Goal: Transaction & Acquisition: Purchase product/service

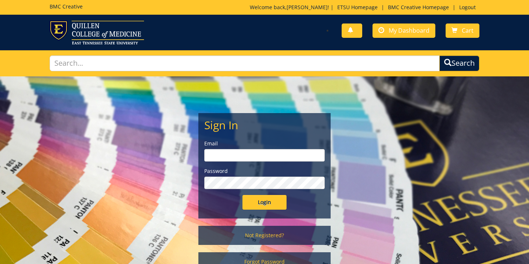
type input "moellerg@etsu.edu"
click at [268, 202] on input "Login" at bounding box center [264, 202] width 44 height 15
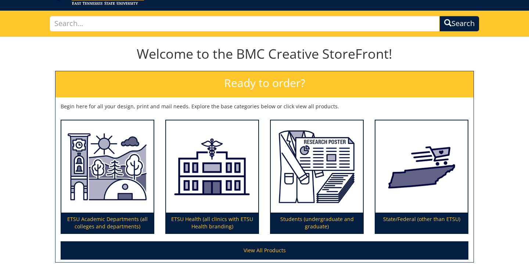
scroll to position [109, 0]
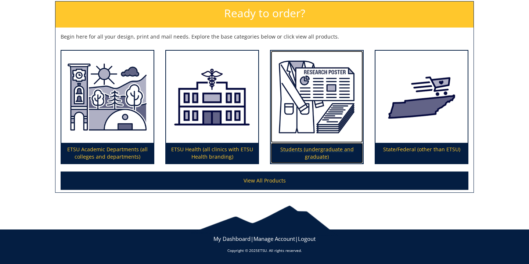
click at [306, 147] on p "Students (undergraduate and graduate)" at bounding box center [317, 153] width 92 height 21
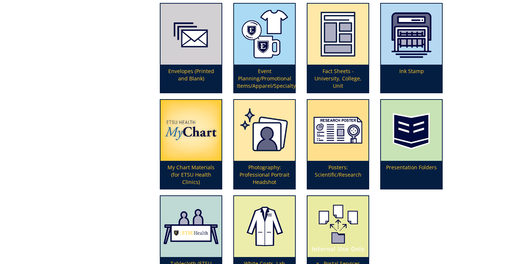
scroll to position [198, 0]
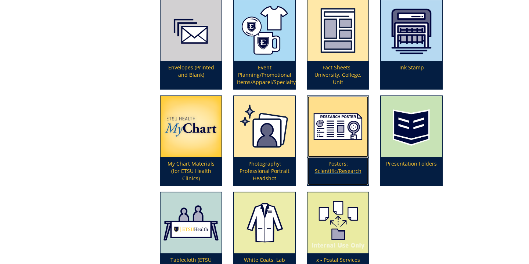
click at [340, 164] on p "Posters: Scientific/Research" at bounding box center [338, 171] width 61 height 28
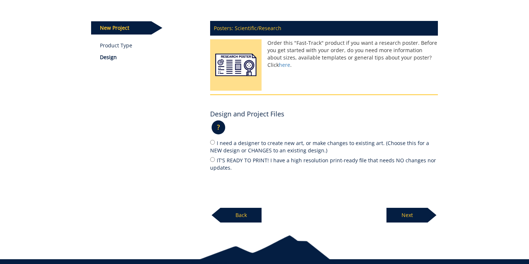
scroll to position [87, 0]
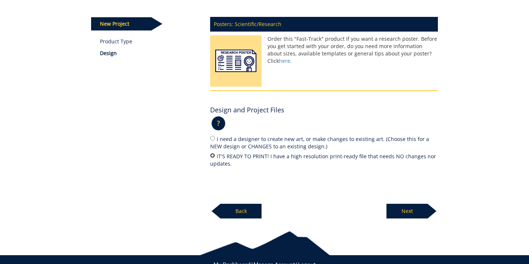
click at [213, 154] on input "IT'S READY TO PRINT! I have a high resolution print-ready file that needs NO ch…" at bounding box center [212, 155] width 5 height 5
radio input "true"
click at [414, 214] on p "Next" at bounding box center [407, 211] width 41 height 15
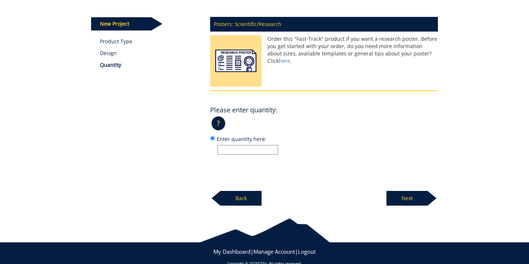
click at [246, 150] on input "Enter quantity here:" at bounding box center [248, 150] width 61 height 10
type input "1"
click at [410, 195] on p "Next" at bounding box center [407, 198] width 41 height 15
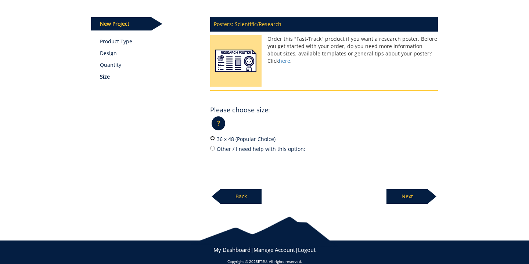
click at [211, 136] on input "36 x 48 (Popular Choice)" at bounding box center [212, 138] width 5 height 5
radio input "true"
click at [415, 194] on p "Next" at bounding box center [407, 196] width 41 height 15
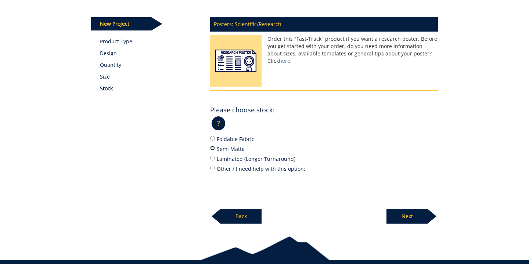
click at [213, 148] on input "Semi Matte" at bounding box center [212, 148] width 5 height 5
radio input "true"
click at [403, 215] on p "Next" at bounding box center [407, 216] width 41 height 15
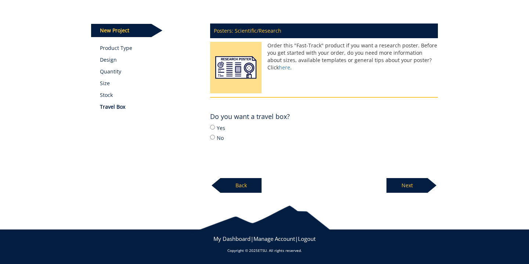
scroll to position [80, 0]
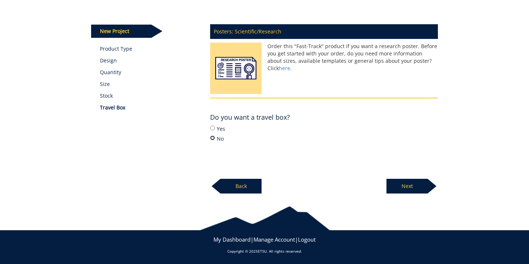
click at [211, 138] on input "No" at bounding box center [212, 138] width 5 height 5
radio input "true"
click at [407, 189] on p "Next" at bounding box center [407, 186] width 41 height 15
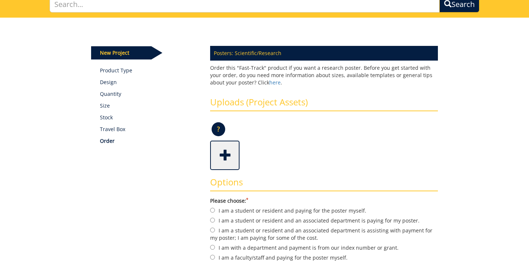
scroll to position [61, 0]
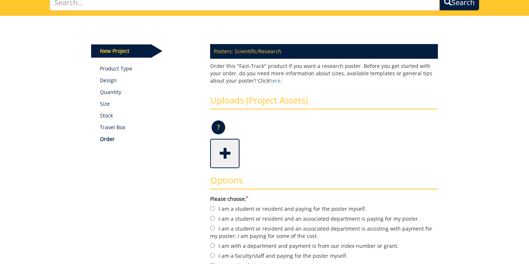
click at [226, 153] on span at bounding box center [225, 153] width 29 height 26
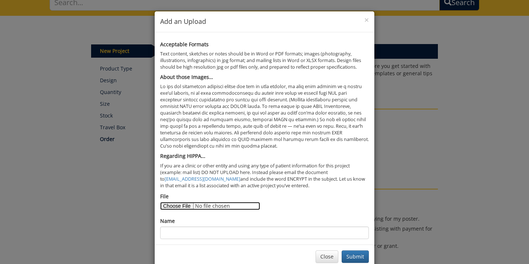
click at [179, 205] on input "File" at bounding box center [210, 206] width 100 height 8
type input "C:\fakepath\poster.pdf"
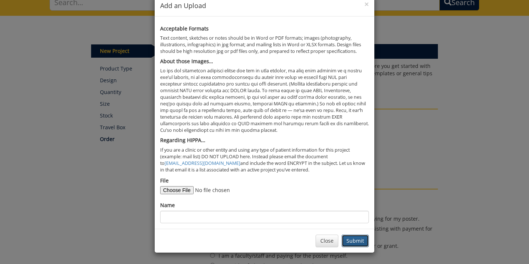
click at [357, 237] on button "Submit" at bounding box center [355, 241] width 27 height 12
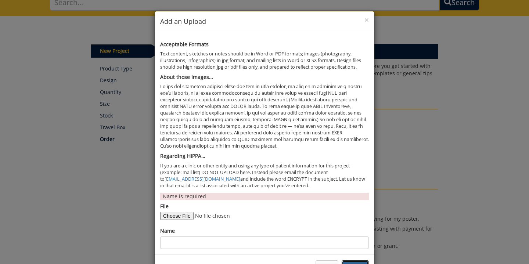
scroll to position [26, 0]
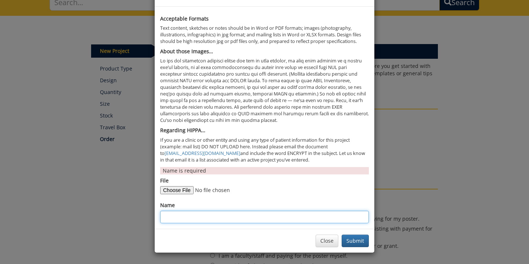
click at [220, 218] on input "Name" at bounding box center [264, 217] width 209 height 12
type input "Georgie Moeller"
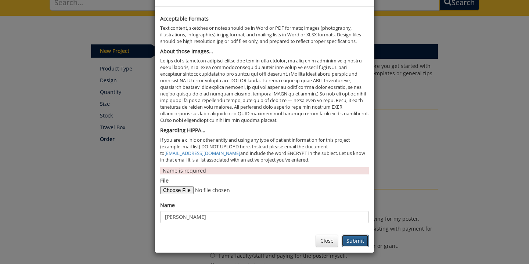
click at [349, 239] on button "Submit" at bounding box center [355, 241] width 27 height 12
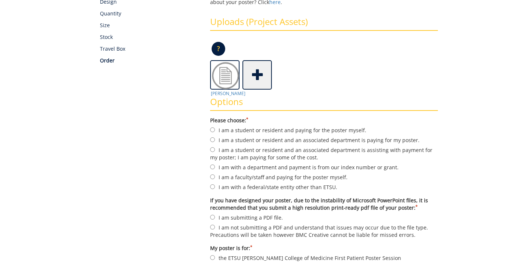
scroll to position [140, 0]
click at [213, 140] on input "I am a student or resident and an associated department is paying for my poster." at bounding box center [212, 139] width 5 height 5
radio input "true"
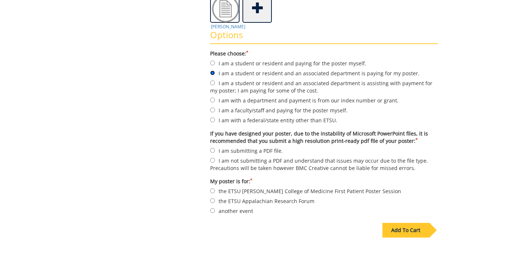
scroll to position [210, 0]
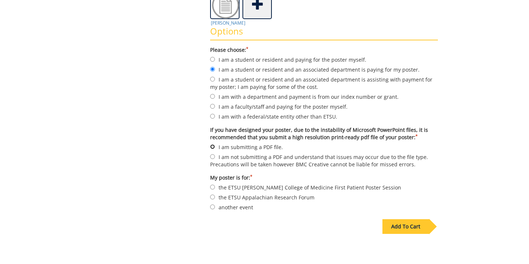
click at [213, 147] on input "I am submitting a PDF file." at bounding box center [212, 146] width 5 height 5
radio input "true"
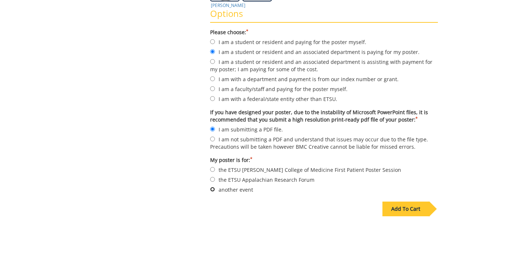
click at [210, 187] on input "another event" at bounding box center [212, 189] width 5 height 5
radio input "true"
click at [393, 206] on div "Add To Cart" at bounding box center [405, 209] width 47 height 15
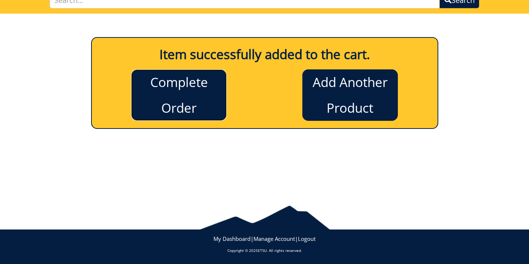
click at [187, 83] on link "Complete Order" at bounding box center [179, 94] width 96 height 51
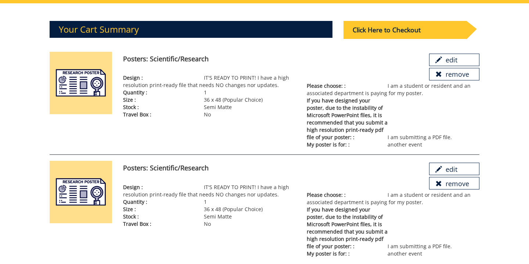
scroll to position [88, 0]
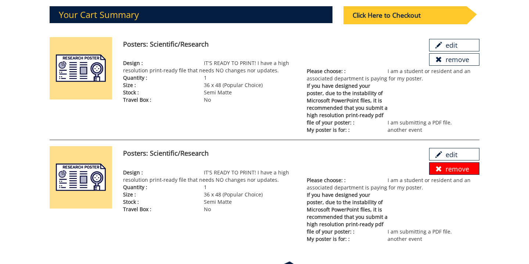
click at [467, 172] on link "remove" at bounding box center [454, 168] width 50 height 12
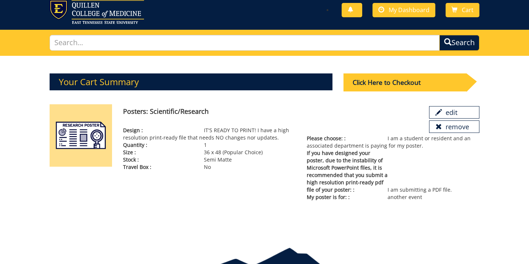
scroll to position [20, 0]
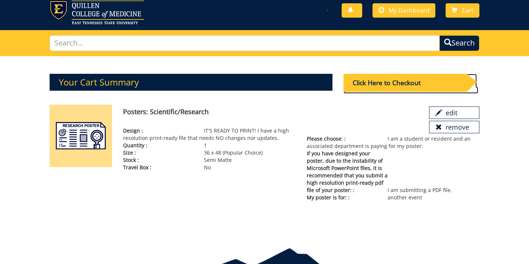
click at [394, 88] on div "Click Here to Checkout" at bounding box center [405, 83] width 123 height 18
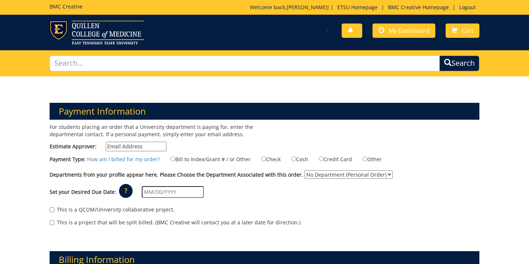
click at [145, 149] on input "Estimate Approver:" at bounding box center [136, 147] width 61 height 10
click at [171, 158] on input "Bill to Index/Grant # / or Other" at bounding box center [172, 159] width 5 height 5
radio input "true"
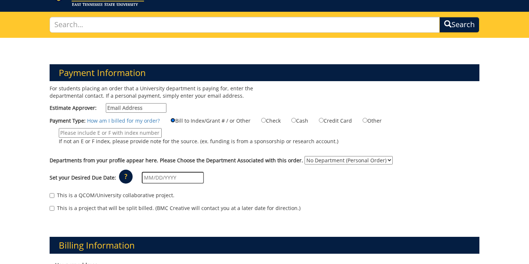
scroll to position [40, 0]
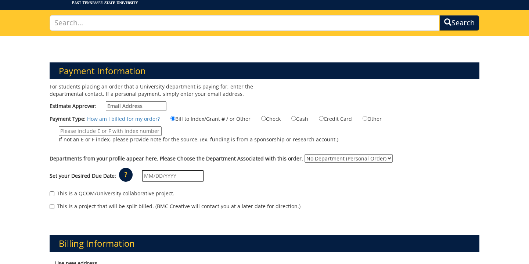
click at [141, 131] on input "If not an E or F index, please provide note for the source. (ex. funding is fro…" at bounding box center [110, 131] width 103 height 10
paste input "20-61000-100000-100-acct code-200-999-999-999-999-99"
type input "20-61000-100000-100-acct code-200-999-999-999-999-99"
click at [312, 154] on select "No Department (Personal Order) Biomedical Sciences" at bounding box center [349, 158] width 88 height 8
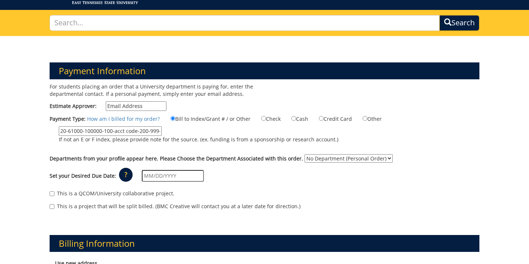
select select "26"
click at [305, 154] on select "No Department (Personal Order) Biomedical Sciences" at bounding box center [349, 158] width 88 height 8
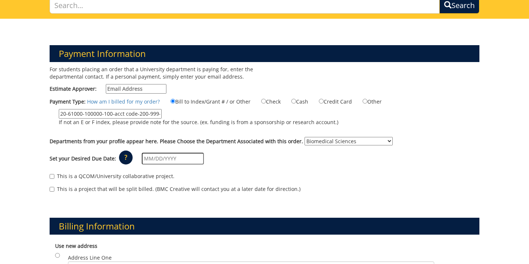
click at [179, 158] on input "text" at bounding box center [173, 159] width 62 height 12
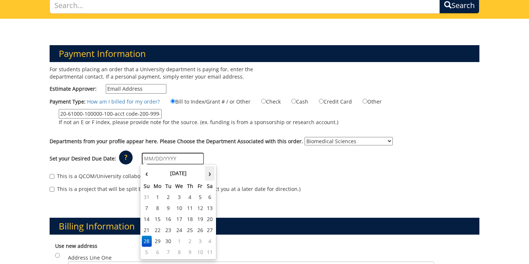
click at [205, 172] on th "›" at bounding box center [210, 173] width 10 height 15
click at [192, 196] on td "2" at bounding box center [190, 197] width 10 height 11
type input "10/02/2025"
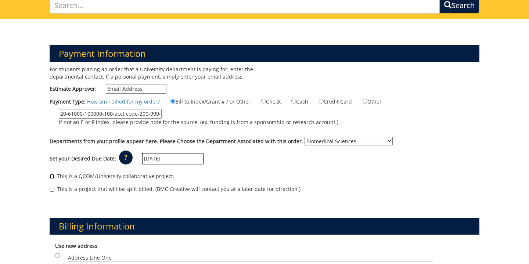
click at [51, 176] on input "This is a QCOM/University collaborative project." at bounding box center [52, 176] width 5 height 5
checkbox input "true"
click at [142, 90] on input "Estimate Approver:" at bounding box center [136, 89] width 61 height 10
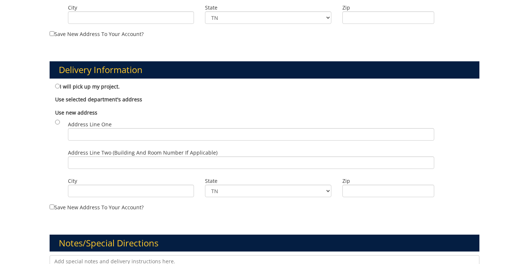
scroll to position [364, 0]
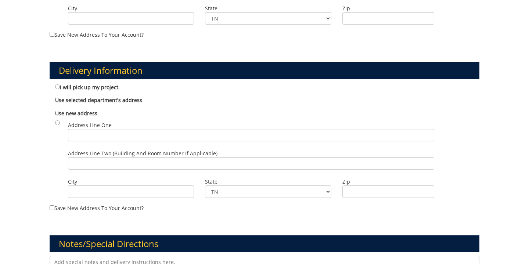
type input "maupincd@mail.etsu.edu"
click at [57, 85] on input "I will pick up my project." at bounding box center [57, 87] width 5 height 5
radio input "true"
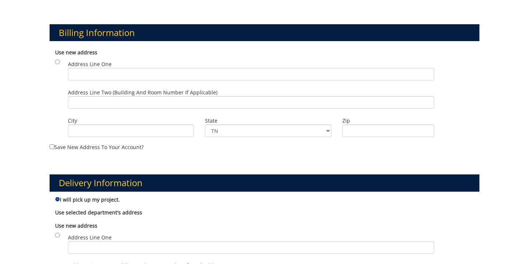
scroll to position [253, 0]
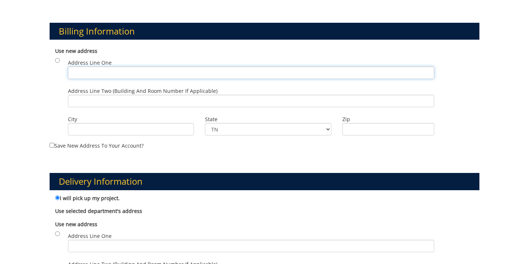
click at [206, 75] on input "Address Line One" at bounding box center [251, 73] width 366 height 12
paste input "Department of Biomedical Sciences Quillen College of Medicine East Tennessee St…"
type input "Department of Biomedical Sciences Quillen College of Medicine East Tennessee St…"
click at [144, 126] on input "City" at bounding box center [131, 129] width 126 height 12
type input "Johnson City"
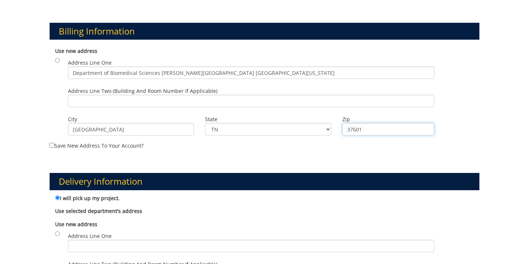
click at [363, 128] on input "37601" at bounding box center [388, 129] width 92 height 12
type input "37614"
click at [290, 150] on div "Billing Information Use new address Address Line One Department of Biomedical S…" at bounding box center [264, 80] width 441 height 150
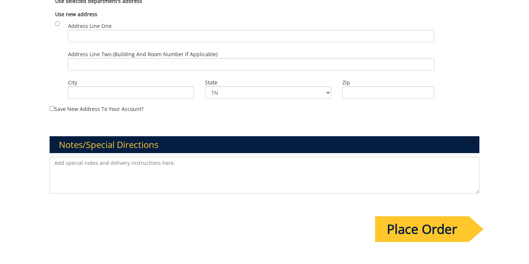
scroll to position [459, 0]
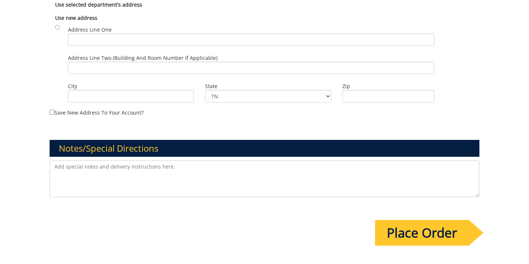
click at [147, 165] on textarea at bounding box center [265, 179] width 430 height 37
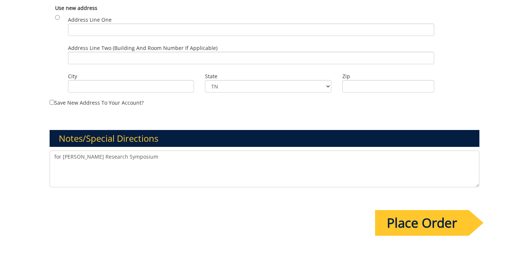
scroll to position [542, 0]
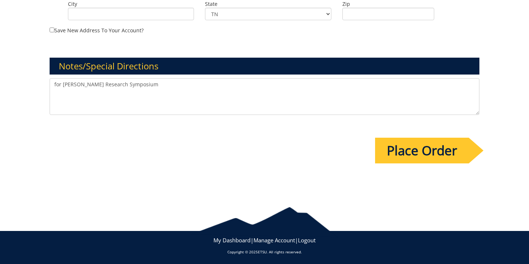
type textarea "for Quillen Research Symposium"
click at [438, 155] on input "Place Order" at bounding box center [422, 151] width 94 height 26
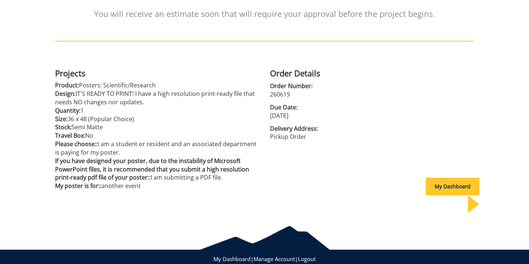
scroll to position [132, 0]
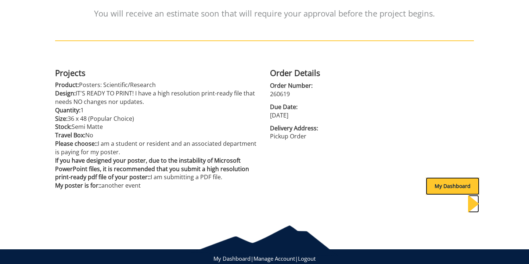
click at [431, 183] on div "My Dashboard" at bounding box center [453, 186] width 54 height 18
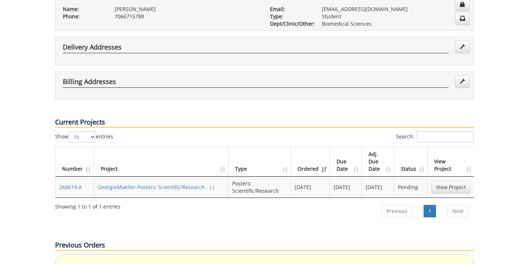
scroll to position [164, 0]
click at [163, 183] on link "GeorgieMoeller-Posters: Scientific/Research - ( )" at bounding box center [156, 186] width 116 height 7
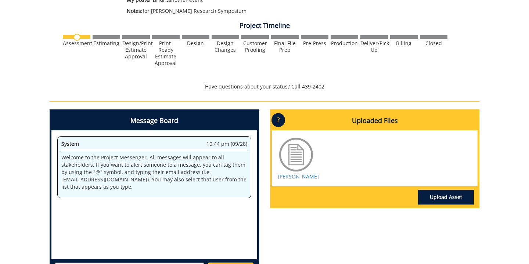
scroll to position [260, 0]
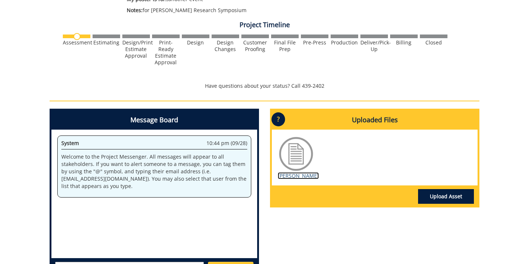
click at [297, 179] on link "[PERSON_NAME]" at bounding box center [298, 175] width 41 height 7
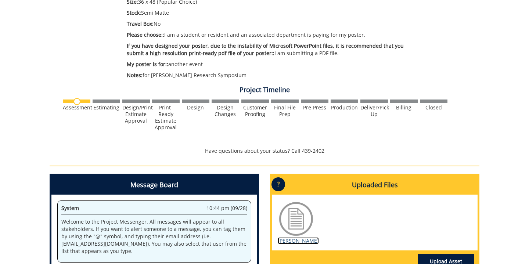
scroll to position [0, 0]
